Goal: Task Accomplishment & Management: Use online tool/utility

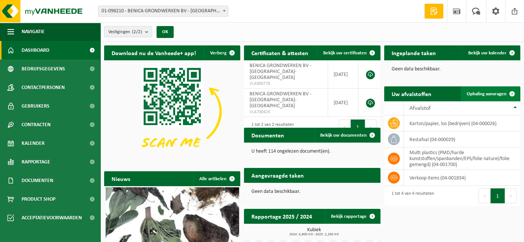
click at [487, 94] on span "Ophaling aanvragen" at bounding box center [486, 93] width 40 height 5
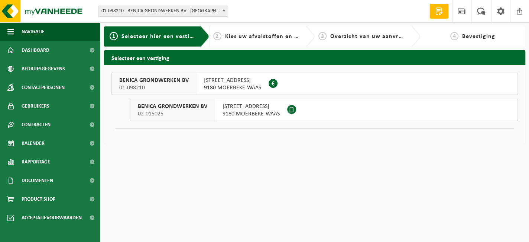
click at [250, 107] on span "[STREET_ADDRESS]" at bounding box center [251, 106] width 57 height 7
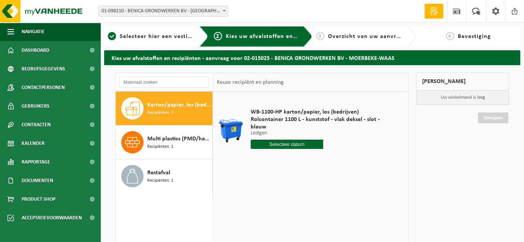
click at [289, 139] on input "text" at bounding box center [287, 143] width 72 height 9
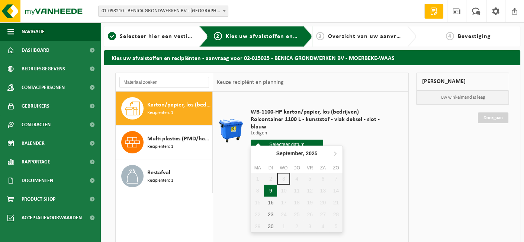
click at [271, 190] on div "9" at bounding box center [270, 190] width 13 height 12
type input "Van 2025-09-09"
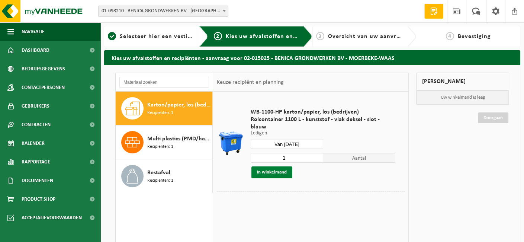
click at [275, 166] on button "In winkelmand" at bounding box center [271, 172] width 41 height 12
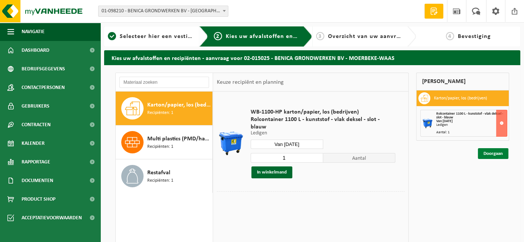
click at [493, 152] on link "Doorgaan" at bounding box center [493, 153] width 30 height 11
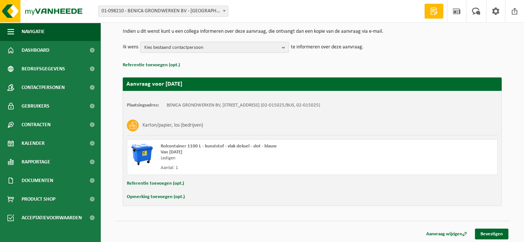
scroll to position [76, 0]
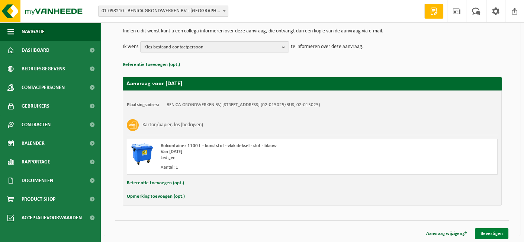
click at [491, 232] on link "Bevestigen" at bounding box center [491, 233] width 33 height 11
